Goal: Book appointment/travel/reservation

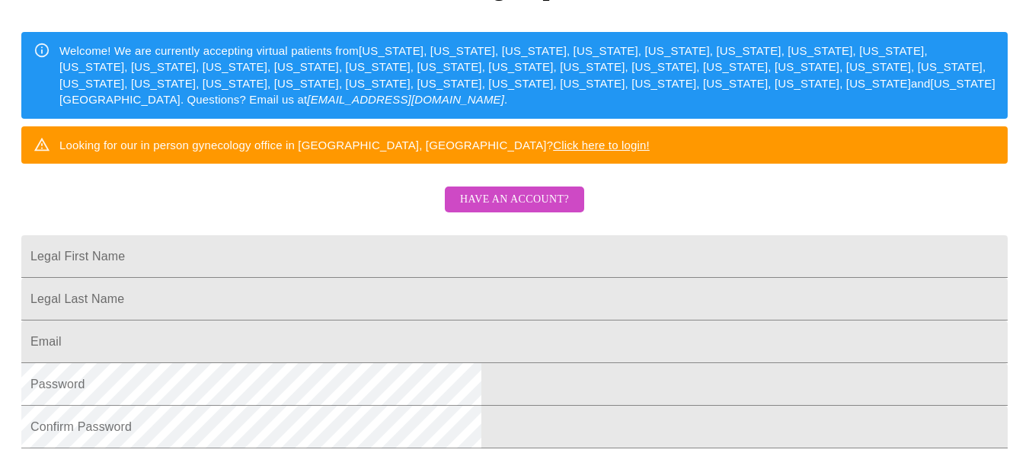
scroll to position [202, 0]
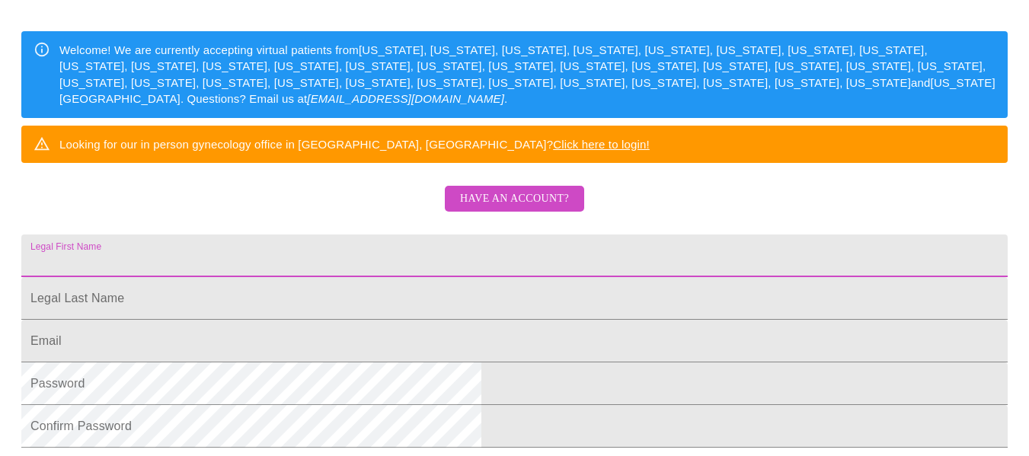
click at [319, 277] on input "Legal First Name" at bounding box center [514, 256] width 987 height 43
type input "[PERSON_NAME]"
click at [319, 320] on input "Legal First Name" at bounding box center [514, 298] width 987 height 43
type input "[PERSON_NAME]"
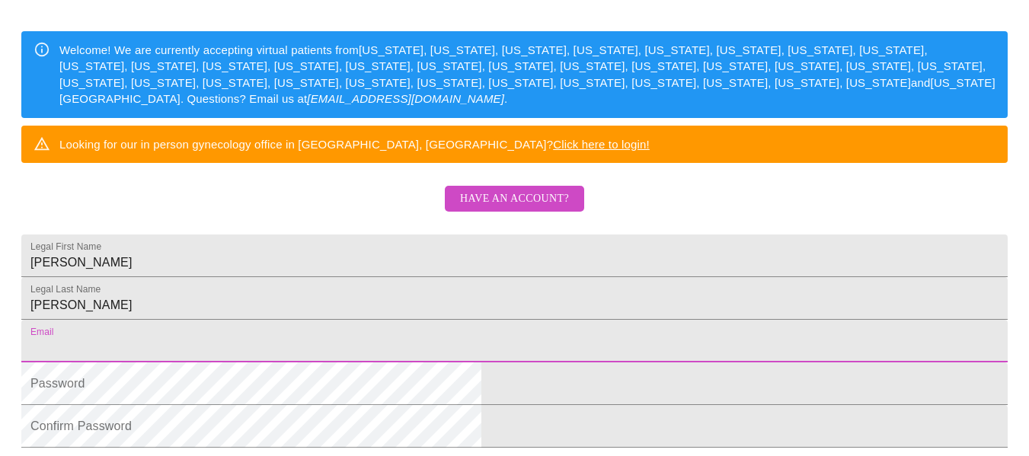
click at [323, 363] on input "Legal First Name" at bounding box center [514, 341] width 987 height 43
type input "[EMAIL_ADDRESS][DOMAIN_NAME]"
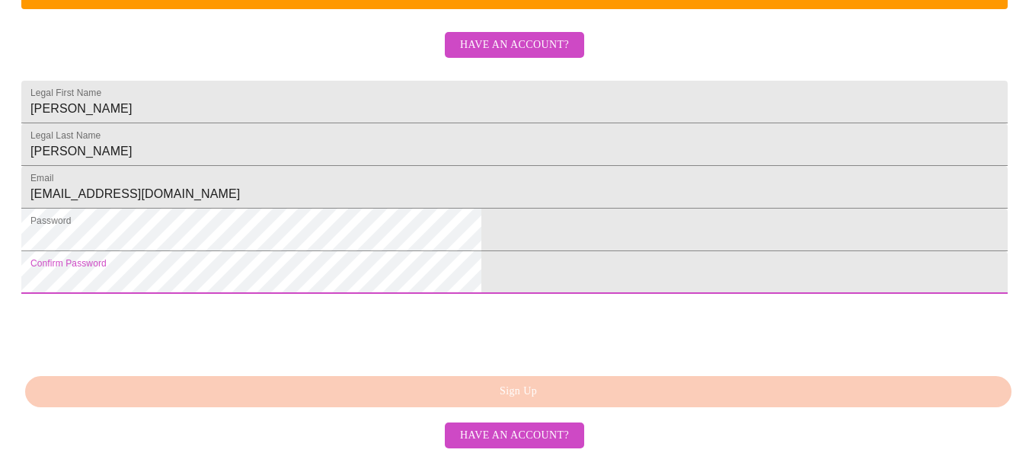
scroll to position [474, 0]
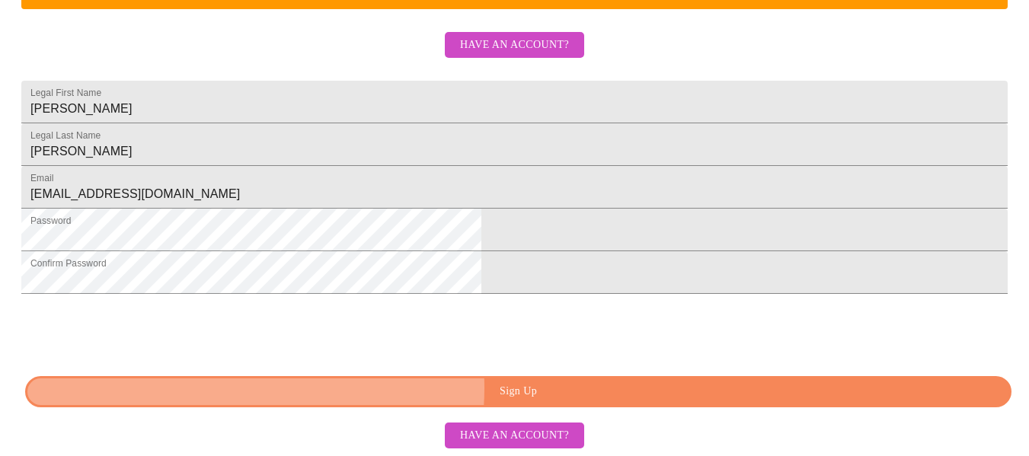
click at [476, 388] on span "Sign Up" at bounding box center [519, 391] width 952 height 19
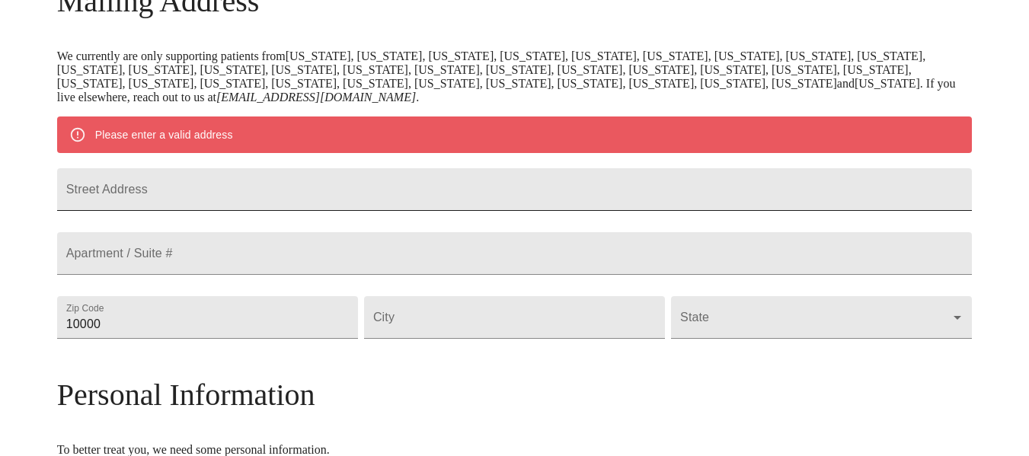
scroll to position [267, 0]
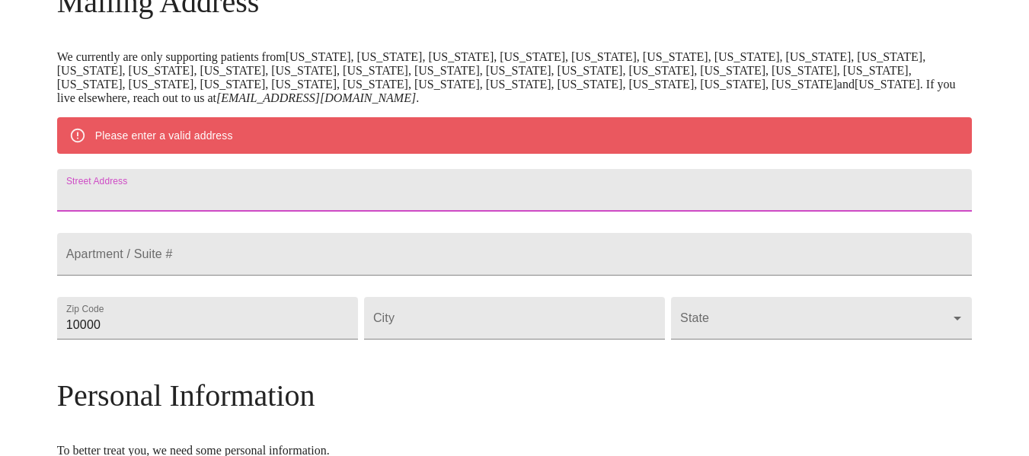
click at [362, 193] on input "Street Address" at bounding box center [515, 190] width 916 height 43
type input "[STREET_ADDRESS]"
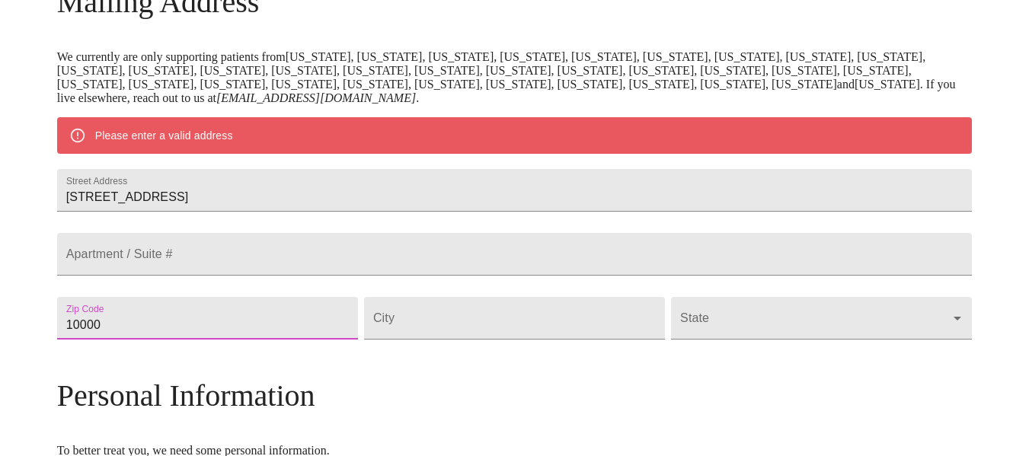
click at [230, 340] on input "10000" at bounding box center [207, 318] width 301 height 43
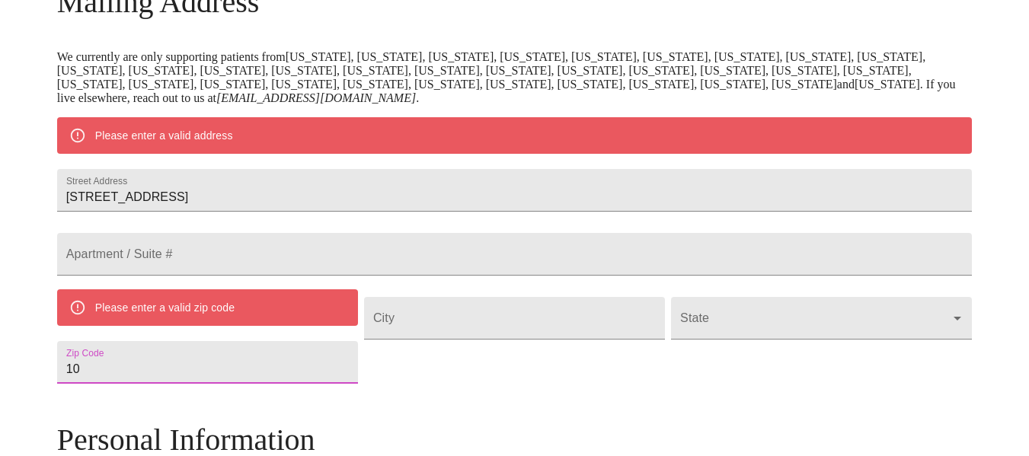
type input "1"
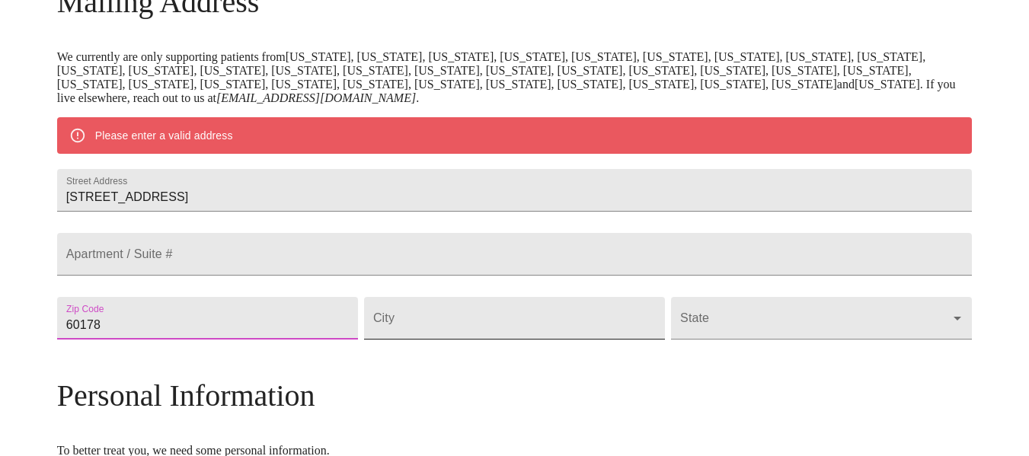
type input "60178"
click at [430, 340] on input "Street Address" at bounding box center [514, 318] width 301 height 43
type input "E"
type input "Sycamore"
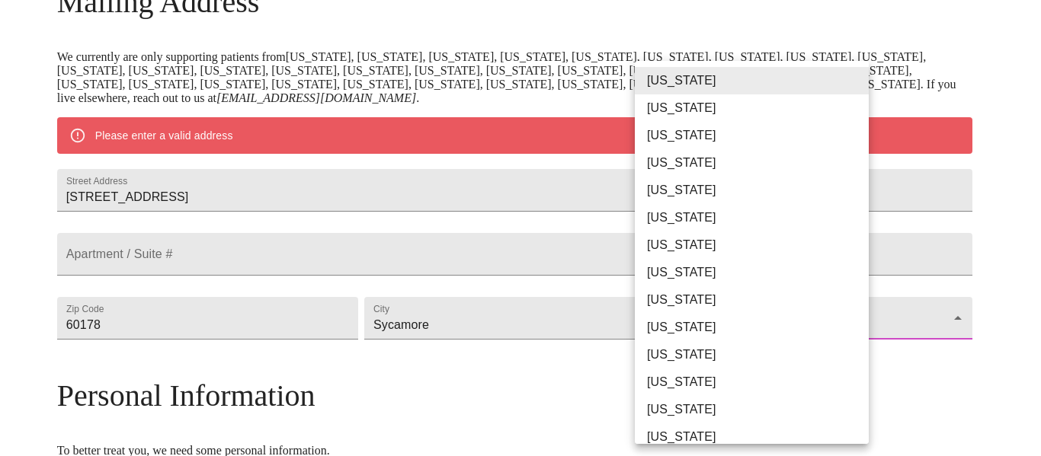
click at [691, 366] on body "MyMenopauseRx Welcome to MyMenopauseRx Since it's your first time here, you'll …" at bounding box center [520, 339] width 1029 height 1201
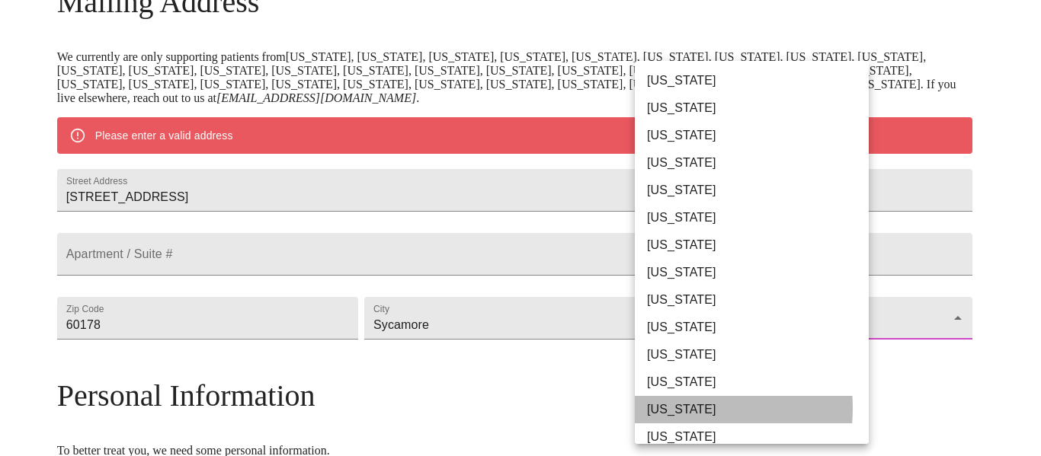
click at [672, 408] on li "[US_STATE]" at bounding box center [757, 409] width 245 height 27
type input "[US_STATE]"
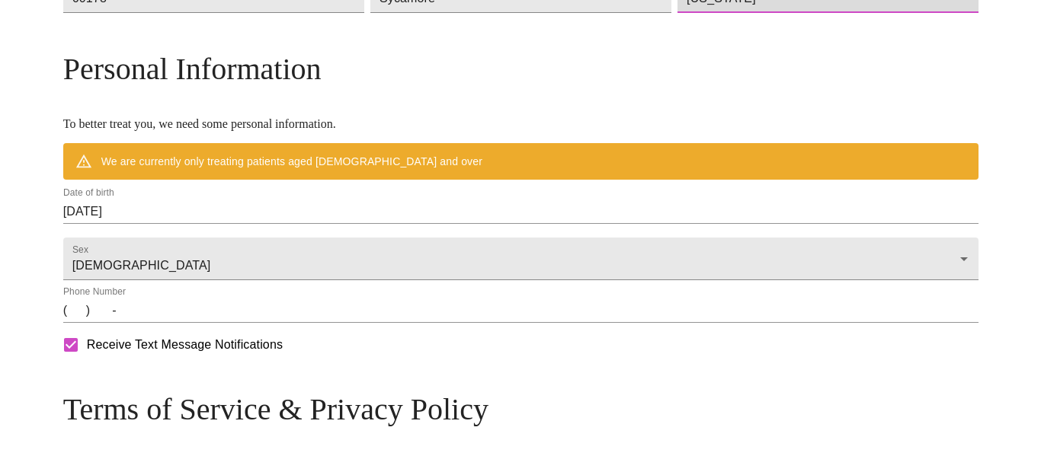
scroll to position [552, 0]
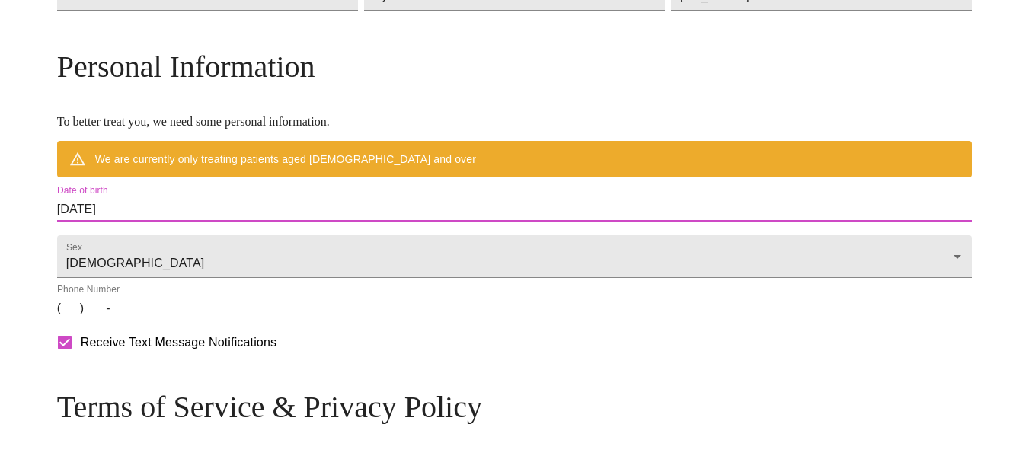
click at [248, 222] on input "[DATE]" at bounding box center [515, 209] width 916 height 24
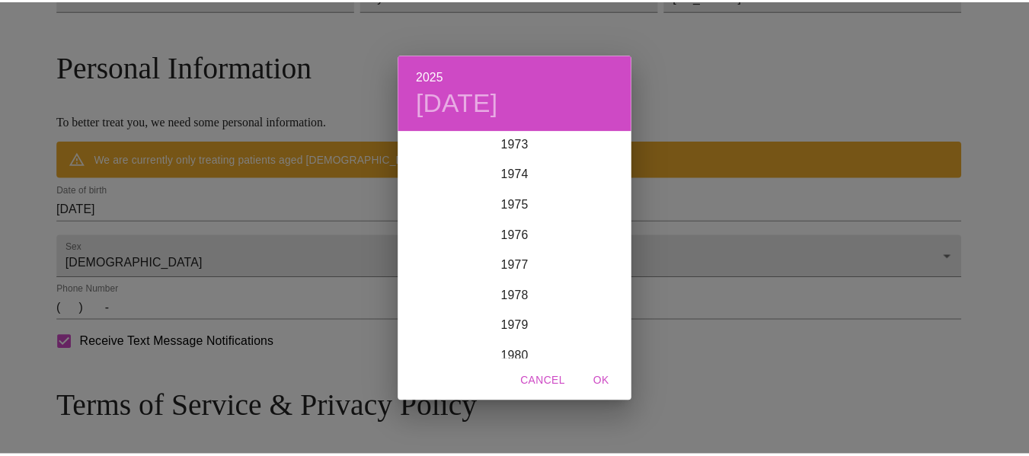
scroll to position [2254, 0]
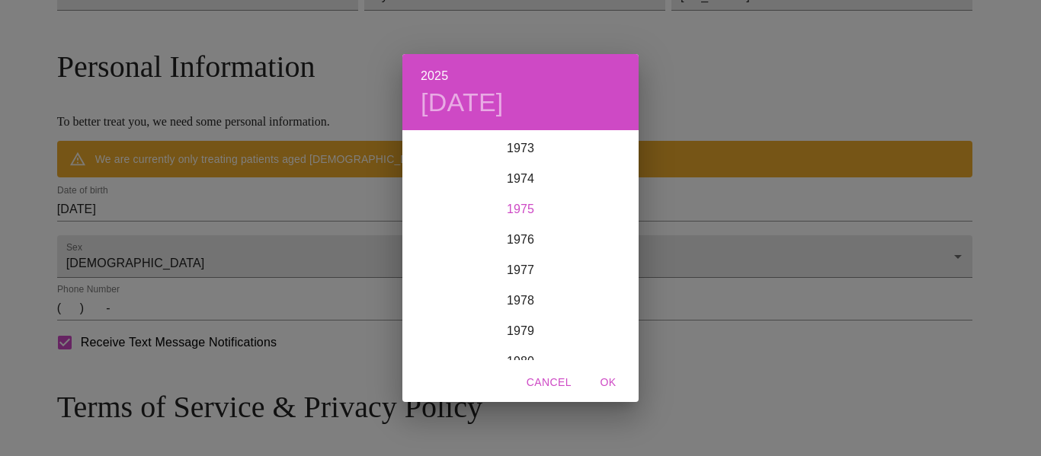
click at [523, 204] on div "1975" at bounding box center [520, 209] width 236 height 30
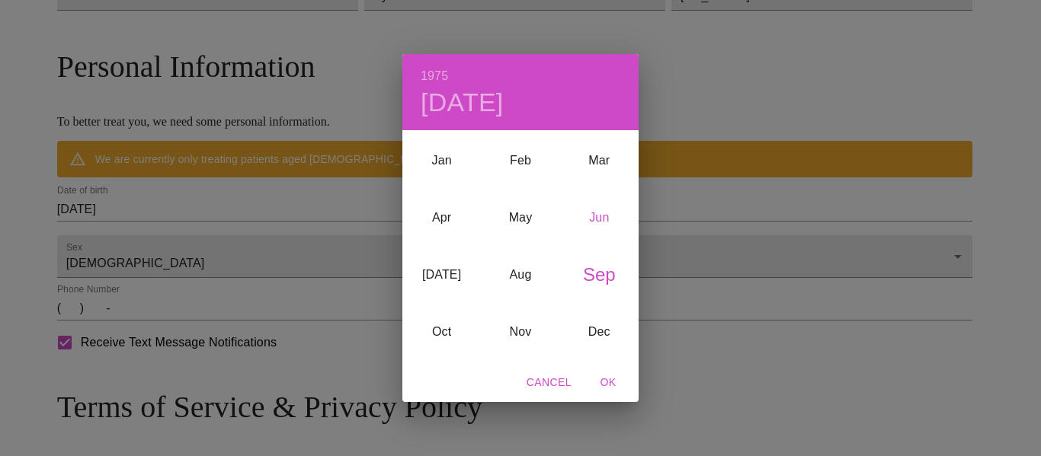
click at [598, 216] on div "Jun" at bounding box center [599, 217] width 78 height 57
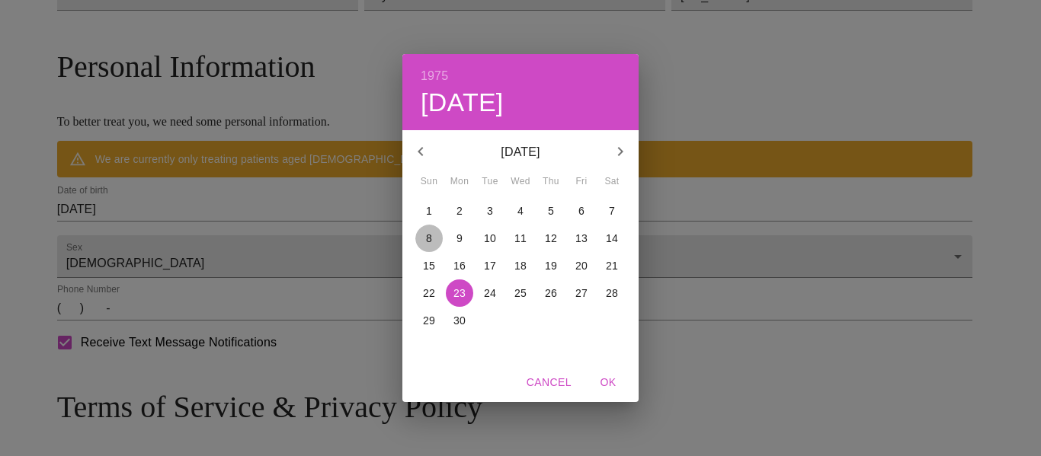
click at [428, 238] on p "8" at bounding box center [429, 238] width 6 height 15
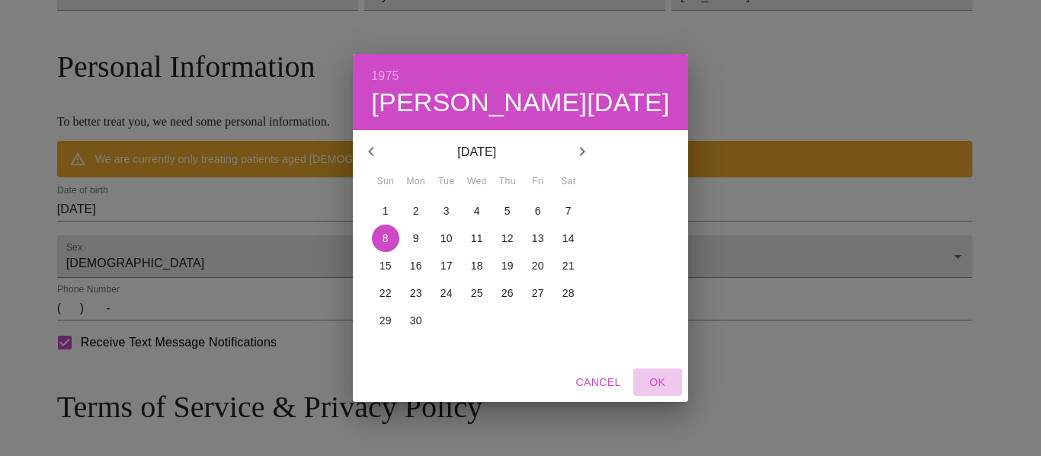
click at [639, 384] on span "OK" at bounding box center [657, 382] width 37 height 19
type input "[DATE]"
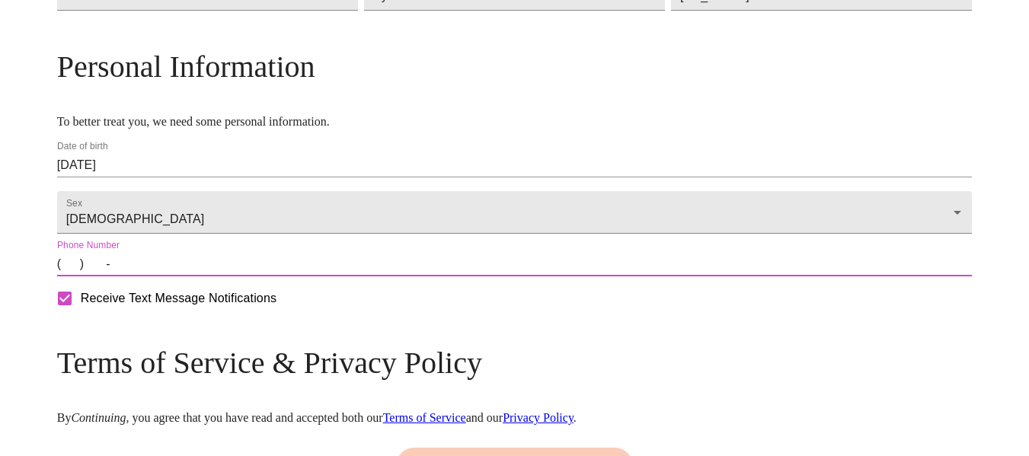
click at [183, 277] on input "(   )    -" at bounding box center [515, 264] width 916 height 24
type input "[PHONE_NUMBER]"
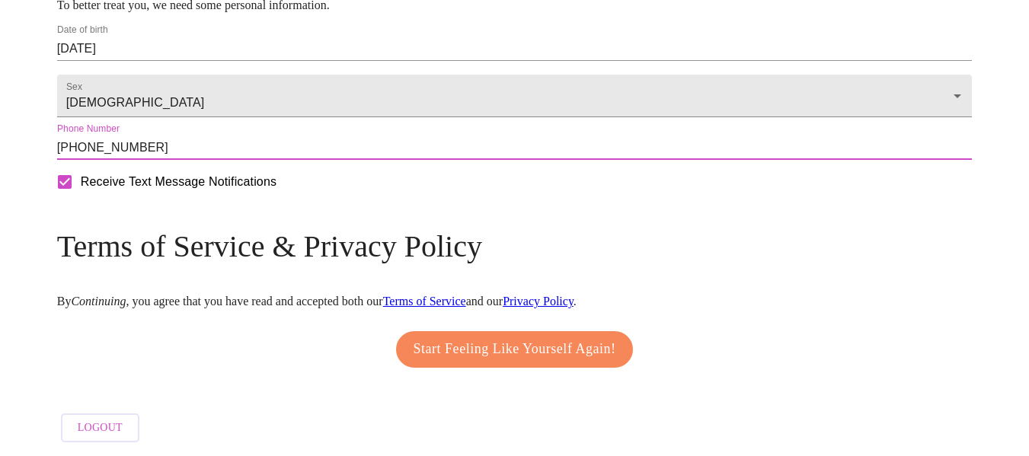
scroll to position [684, 0]
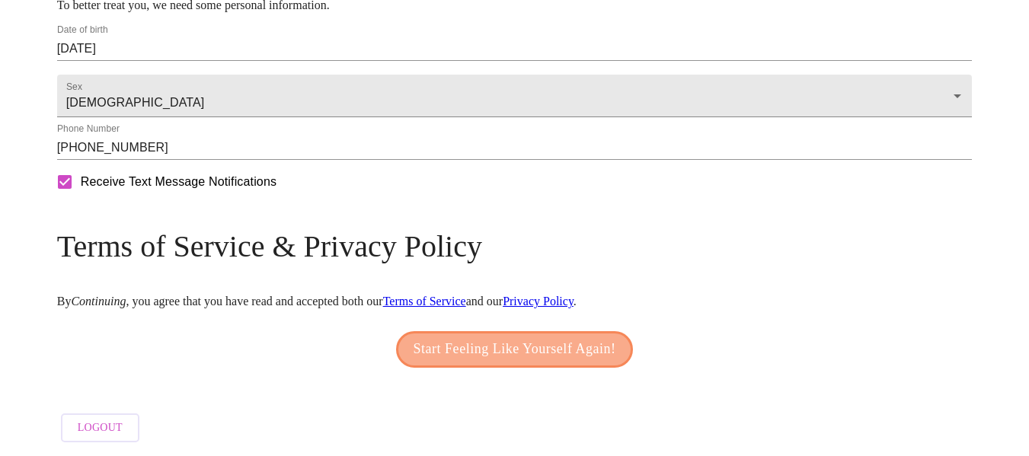
click at [472, 362] on span "Start Feeling Like Yourself Again!" at bounding box center [515, 350] width 203 height 24
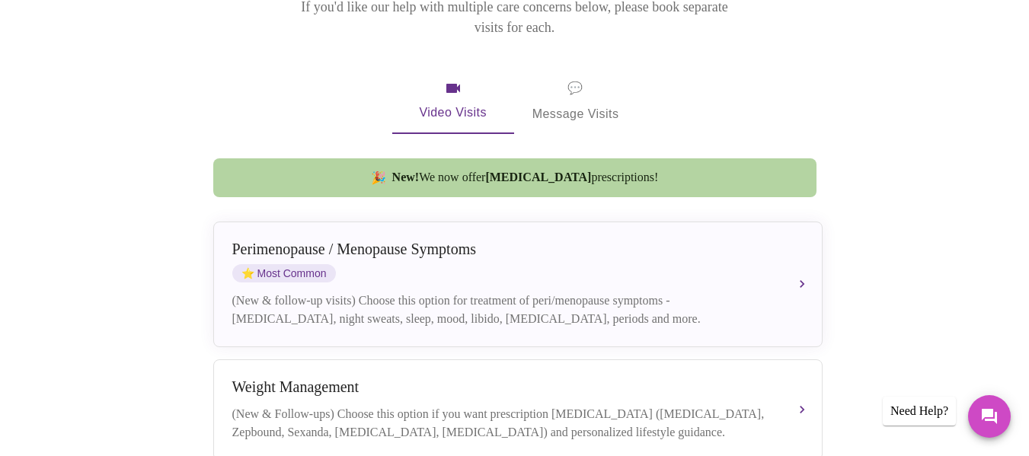
scroll to position [263, 0]
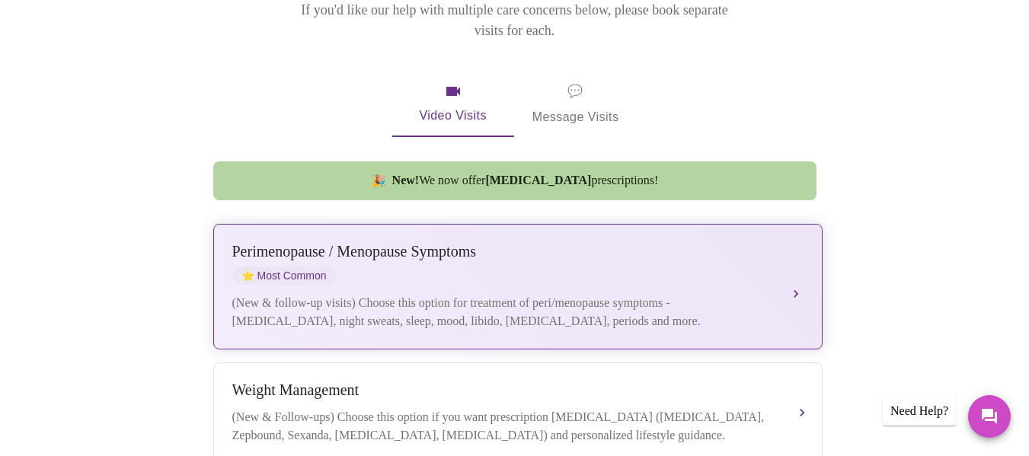
click at [536, 243] on div "[MEDICAL_DATA] / Menopause Symptoms ⭐ Most Common" at bounding box center [502, 264] width 541 height 42
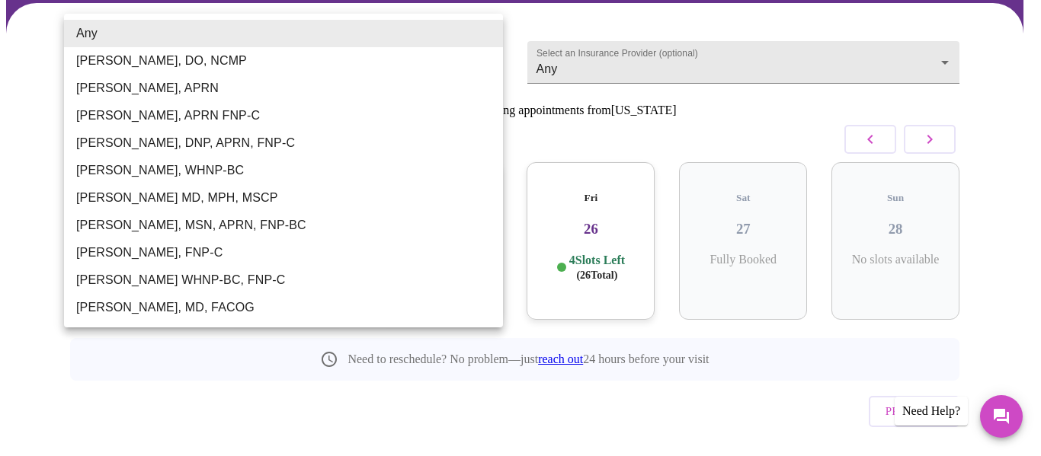
click at [491, 29] on body "MyMenopauseRx Appointments Messaging Labs Uploads Medications Community Refer a…" at bounding box center [520, 184] width 1029 height 640
click at [952, 30] on div at bounding box center [520, 228] width 1041 height 456
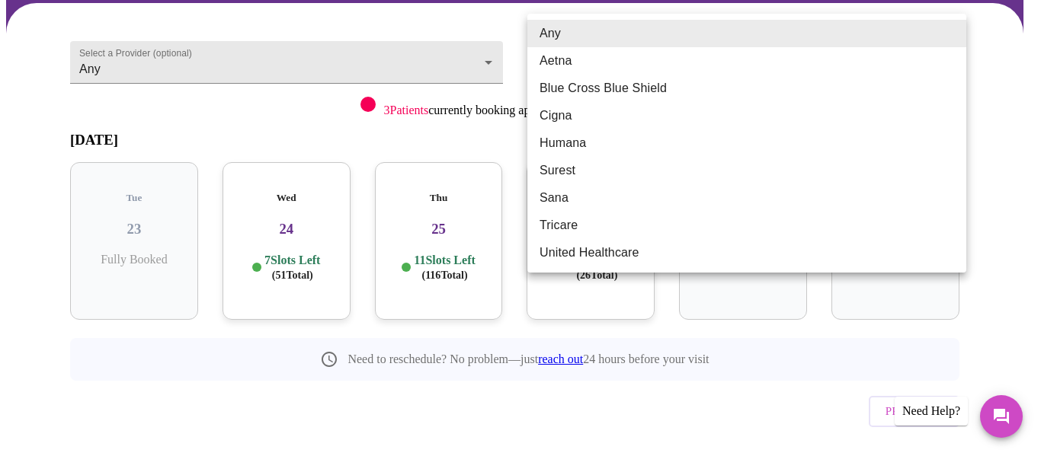
click at [952, 30] on body "MyMenopauseRx Appointments Messaging Labs Uploads Medications Community Refer a…" at bounding box center [520, 184] width 1029 height 640
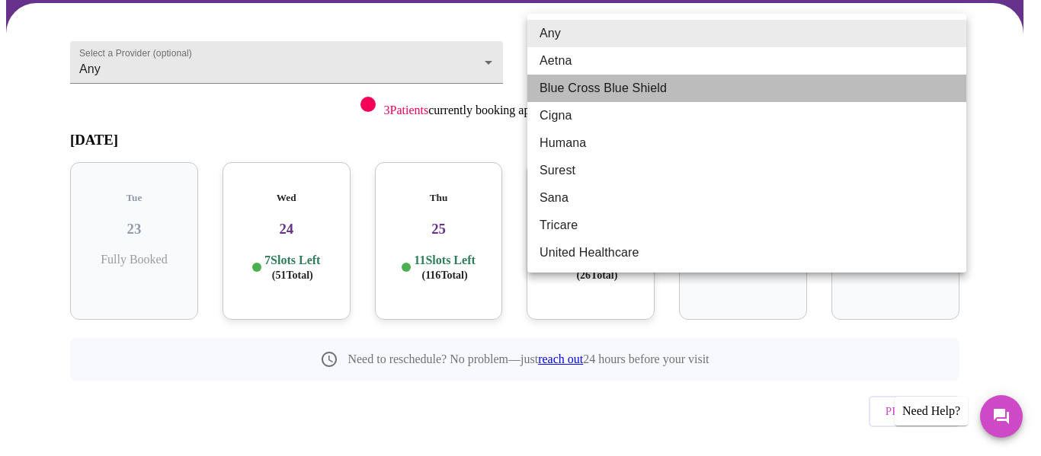
click at [851, 95] on li "Blue Cross Blue Shield" at bounding box center [746, 88] width 439 height 27
type input "Blue Cross Blue Shield"
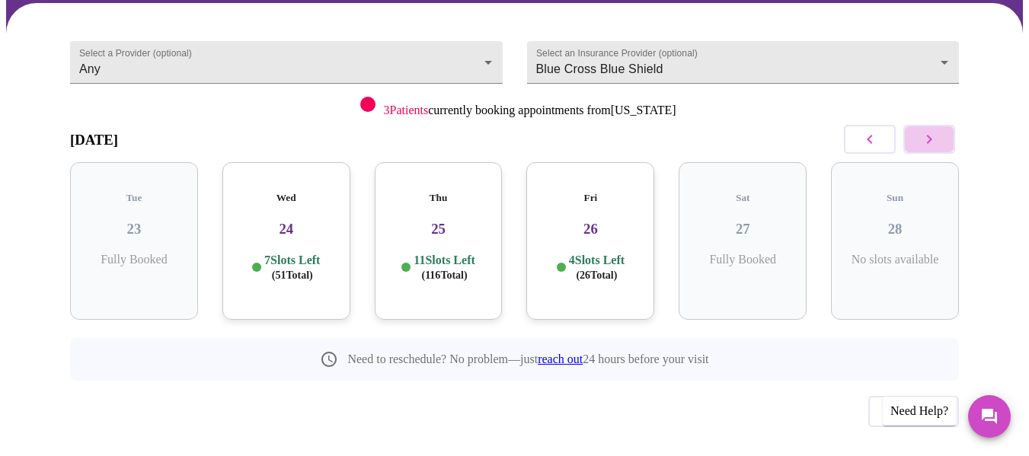
click at [927, 130] on icon "button" at bounding box center [929, 139] width 18 height 18
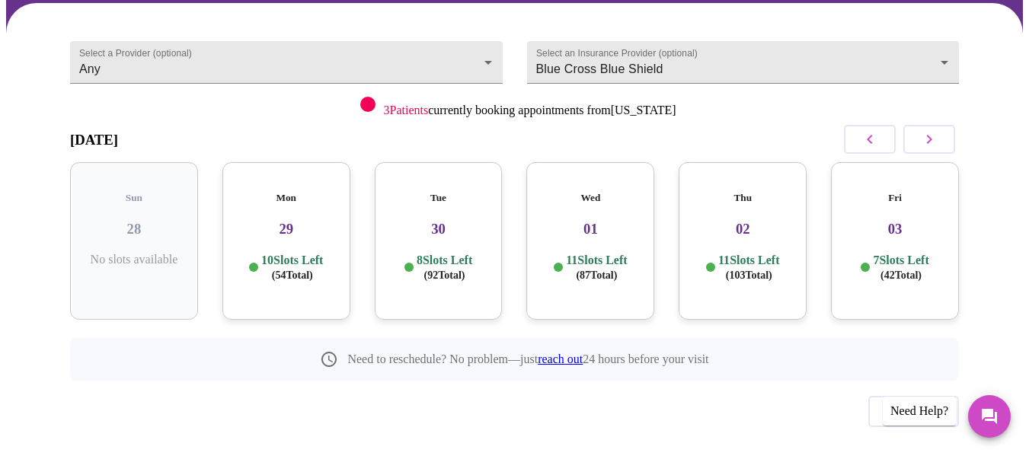
click at [902, 221] on h3 "03" at bounding box center [895, 229] width 104 height 17
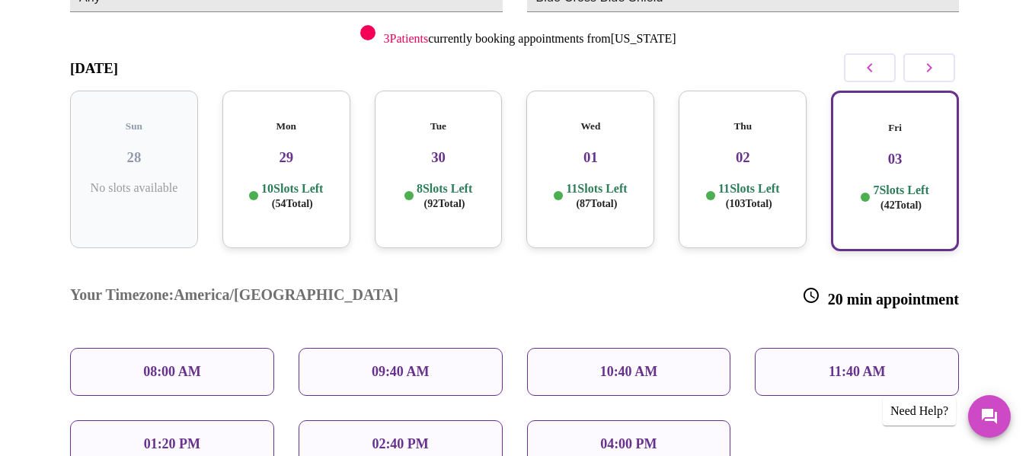
scroll to position [213, 0]
click at [886, 184] on p "7 Slots Left ( 42 Total)" at bounding box center [901, 199] width 56 height 30
click at [654, 365] on p "10:40 AM" at bounding box center [629, 373] width 58 height 16
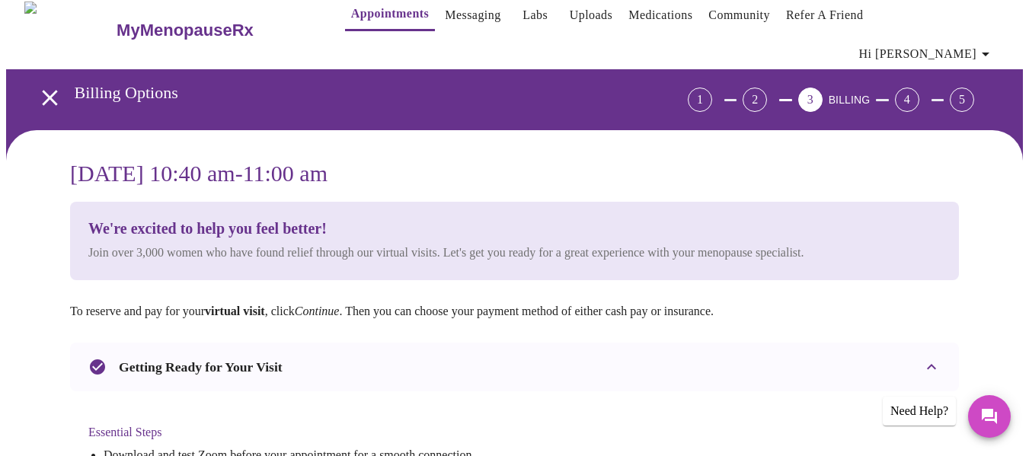
scroll to position [0, 0]
